Goal: Find specific page/section: Find specific page/section

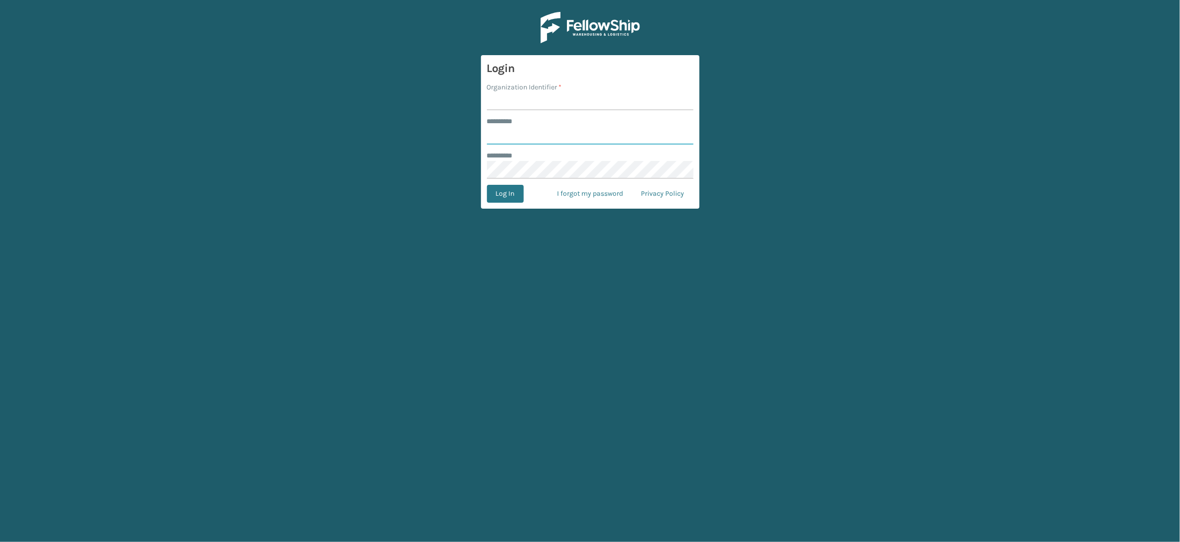
type input "*****"
click at [566, 107] on input "Organization Identifier *" at bounding box center [590, 101] width 207 height 18
type input "SleepGeekz"
click at [509, 194] on button "Log In" at bounding box center [505, 194] width 37 height 18
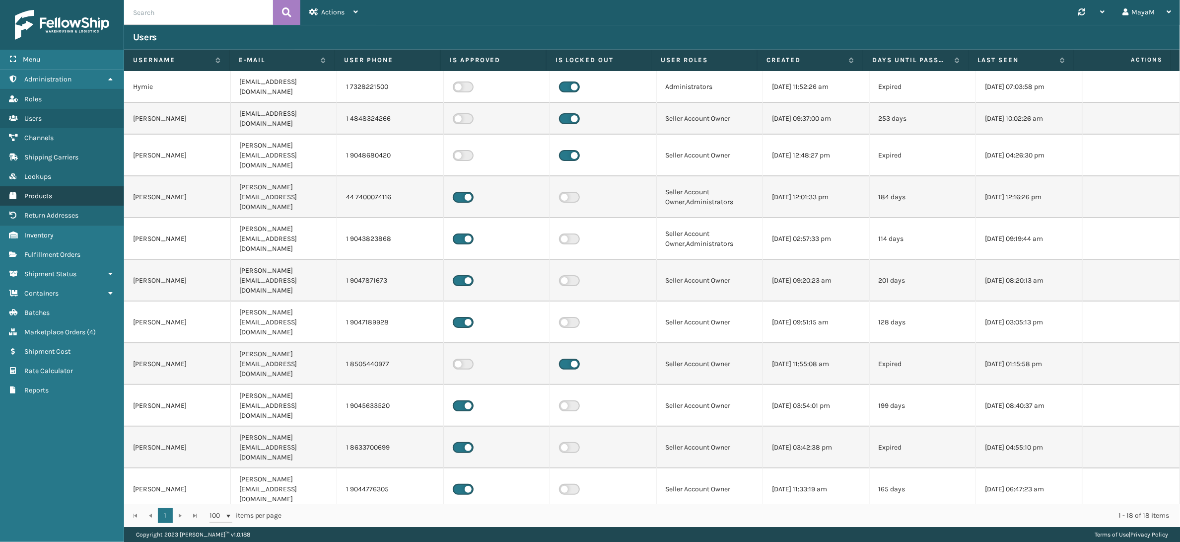
click at [67, 200] on link "Products" at bounding box center [62, 195] width 124 height 19
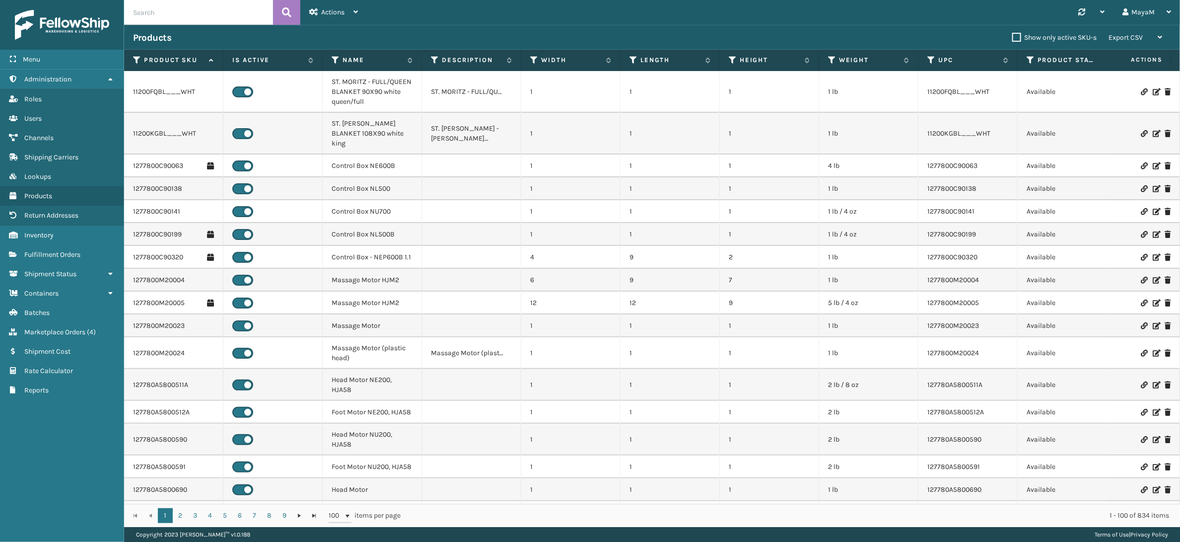
click at [145, 16] on input "text" at bounding box center [198, 12] width 149 height 25
paste input "127780A67S0006"
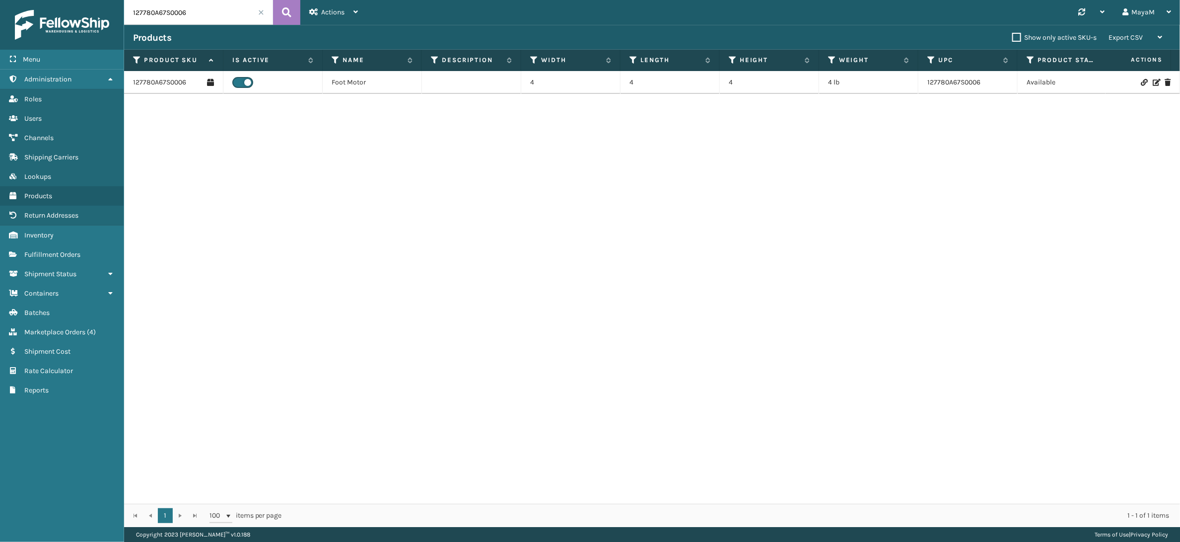
click at [155, 14] on input "127780A67S0006" at bounding box center [198, 12] width 149 height 25
type input "12778A67S0006"
click at [167, 87] on link "12778A67S0006" at bounding box center [157, 87] width 49 height 10
